Goal: Consume media (video, audio)

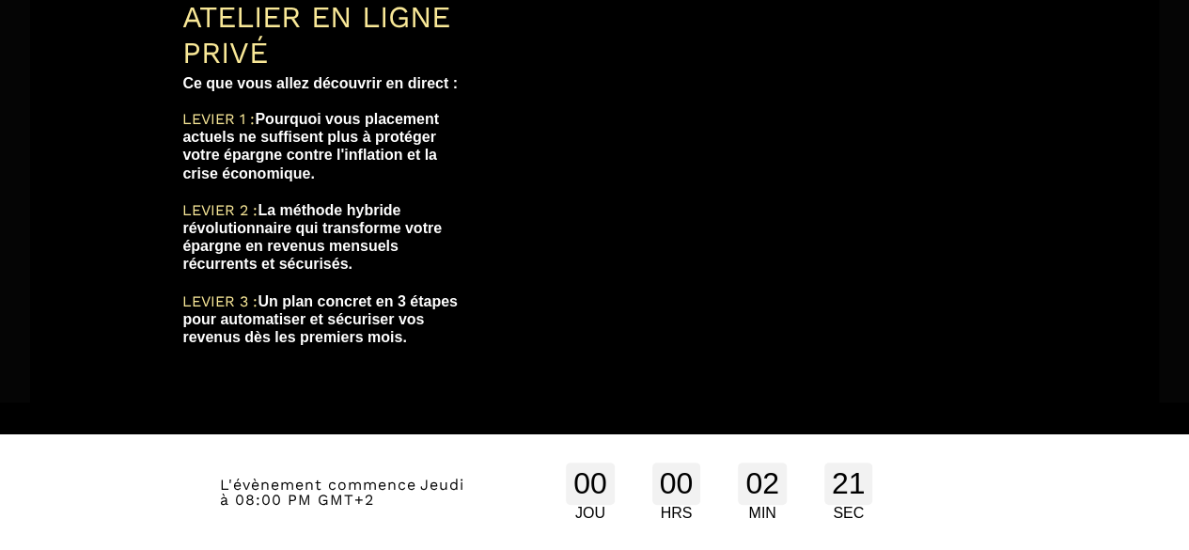
scroll to position [516, 0]
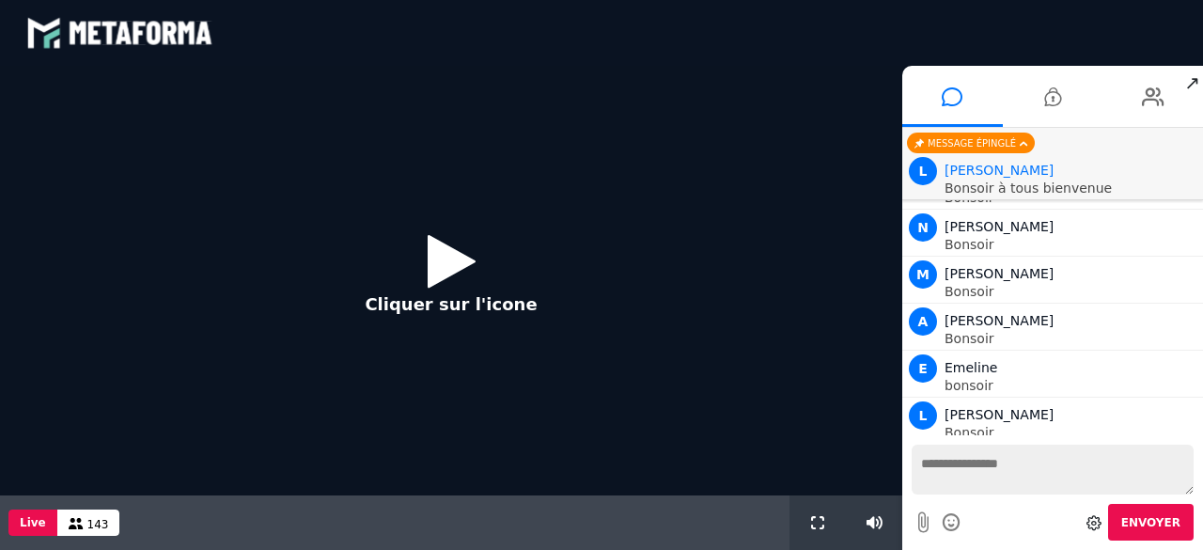
scroll to position [998, 0]
click at [459, 270] on icon at bounding box center [452, 260] width 48 height 61
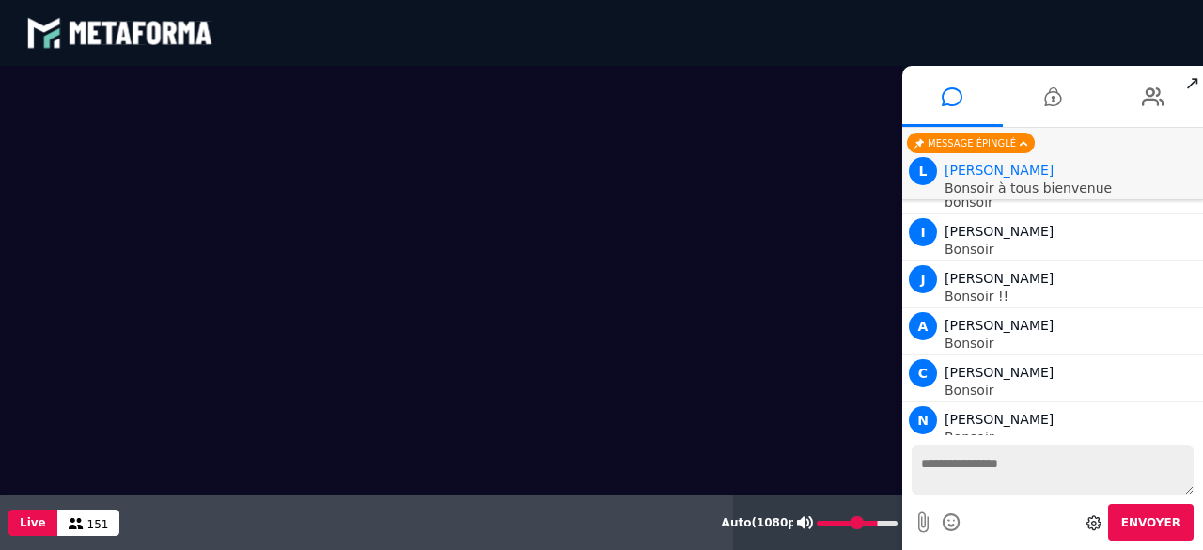
scroll to position [1699, 0]
click at [878, 522] on input "range" at bounding box center [857, 523] width 81 height 5
type input "***"
drag, startPoint x: 878, startPoint y: 522, endPoint x: 927, endPoint y: 516, distance: 49.2
click at [0, 0] on input "range" at bounding box center [0, 0] width 0 height 0
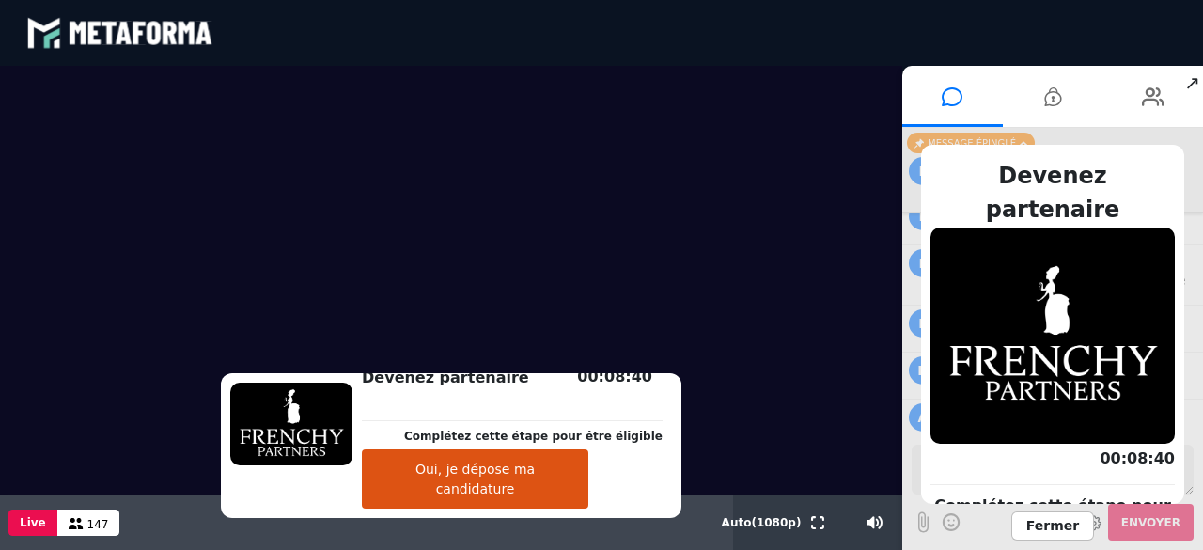
scroll to position [25096, 0]
click at [1059, 526] on span "Fermer" at bounding box center [1052, 525] width 83 height 29
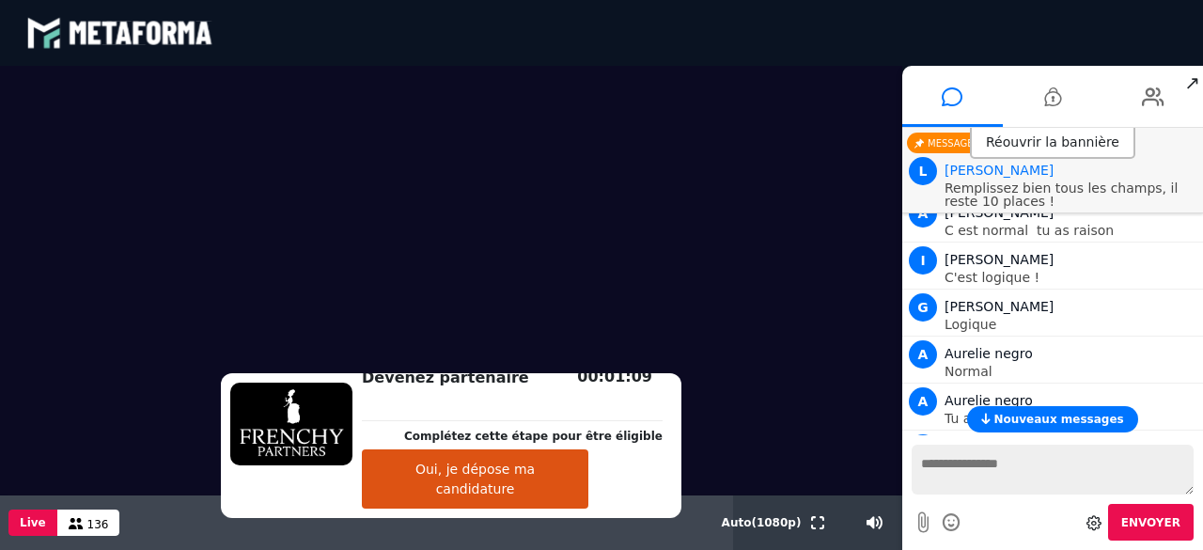
scroll to position [22563, 0]
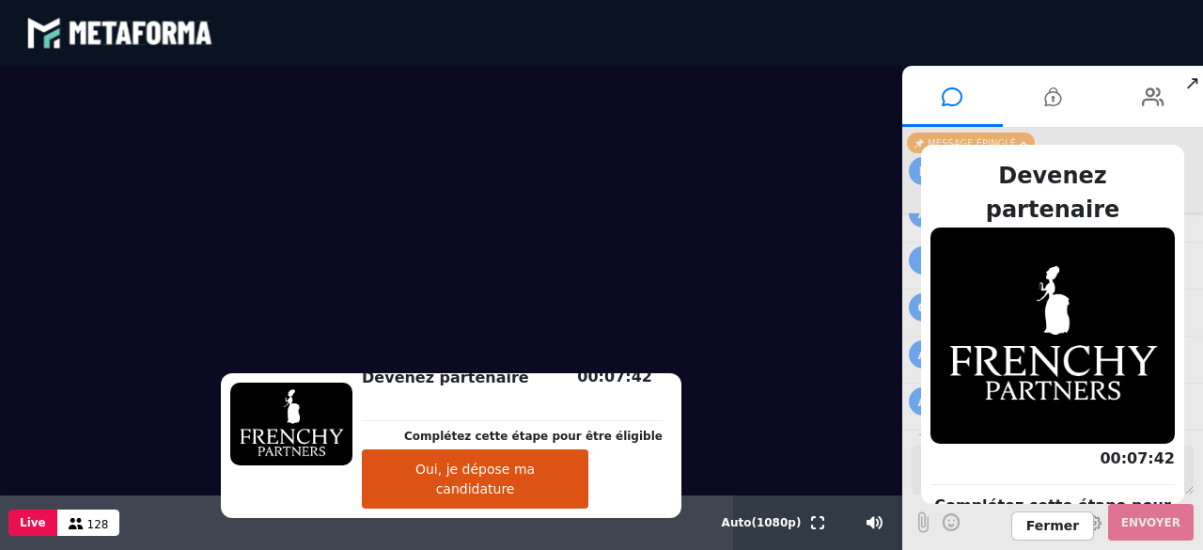
click at [1067, 522] on span "Fermer" at bounding box center [1052, 525] width 83 height 29
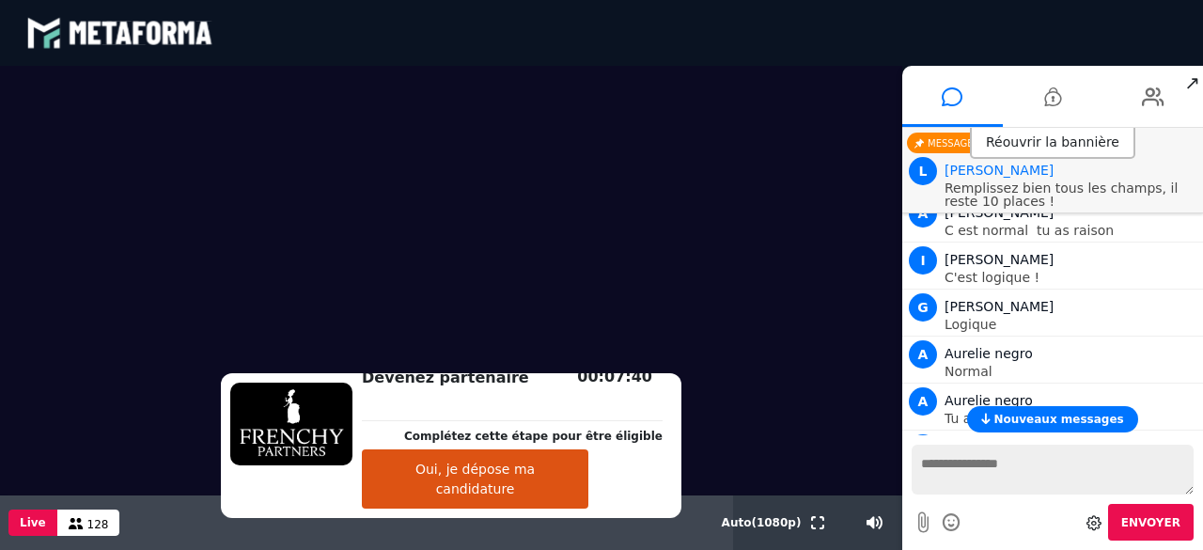
click at [1078, 409] on button "Nouveaux messages" at bounding box center [1052, 419] width 170 height 26
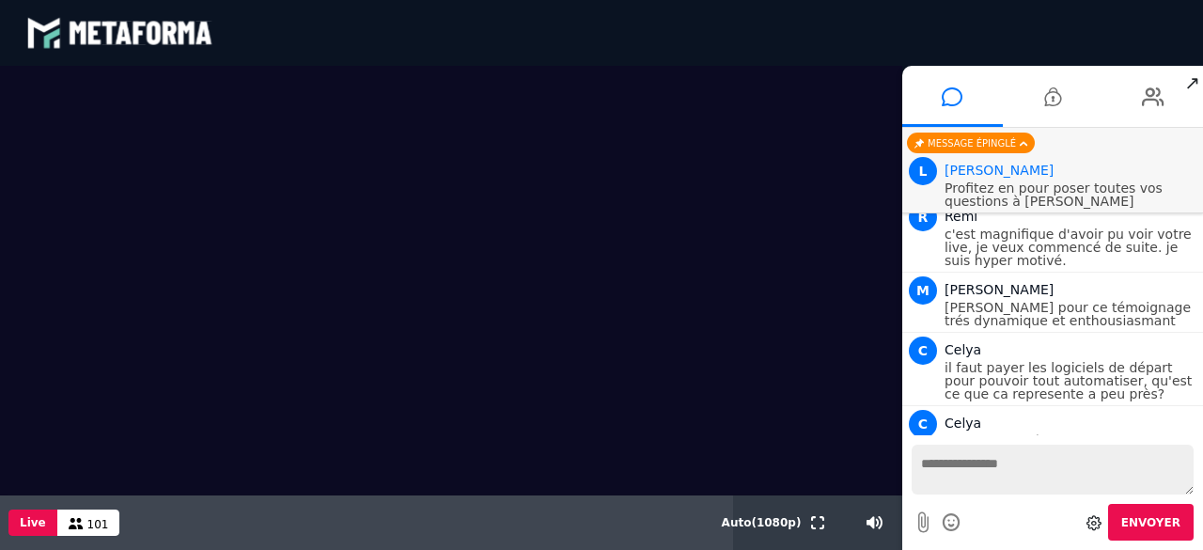
scroll to position [27690, 0]
